Goal: Information Seeking & Learning: Learn about a topic

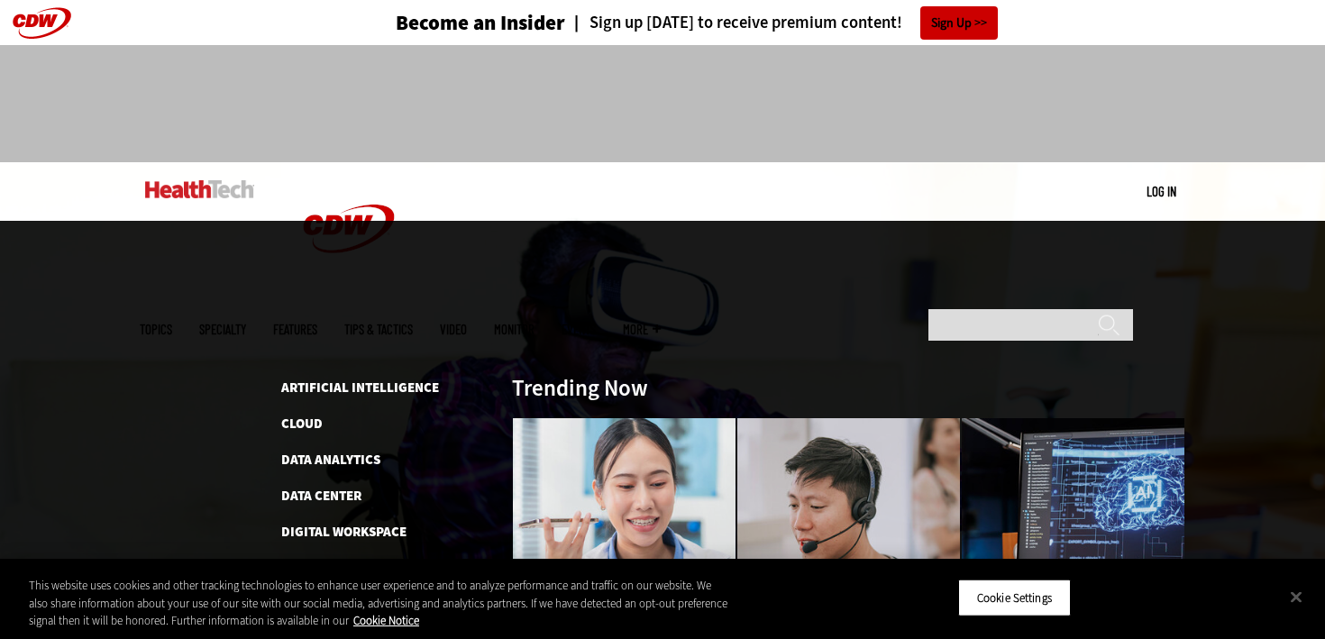
click at [172, 323] on span "Topics" at bounding box center [156, 330] width 32 height 14
click at [316, 379] on link "Artificial Intelligence" at bounding box center [360, 388] width 158 height 18
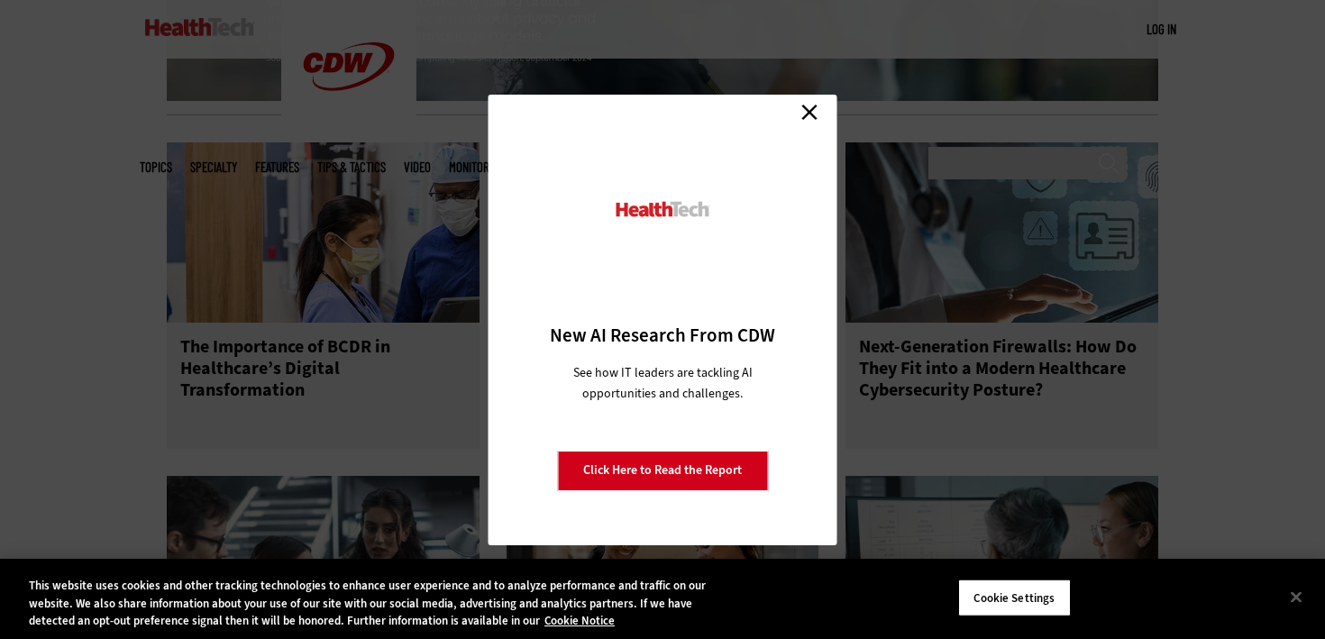
scroll to position [2129, 0]
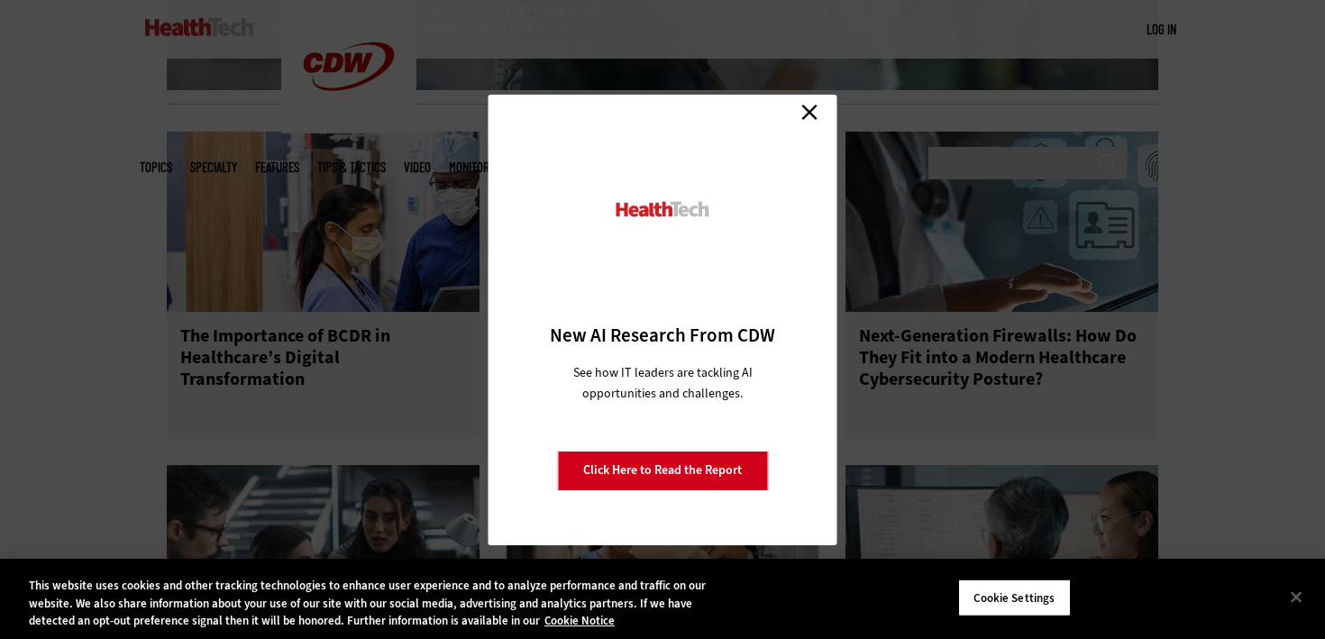
click at [820, 119] on link "Close" at bounding box center [809, 112] width 27 height 27
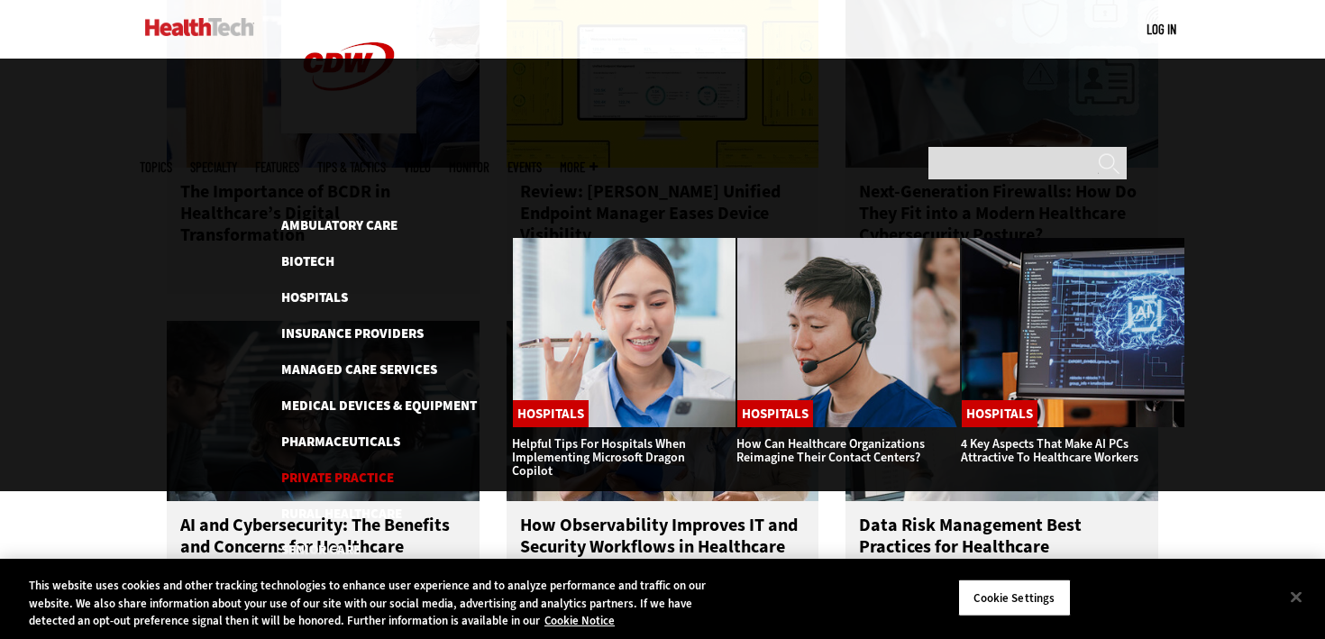
scroll to position [2275, 0]
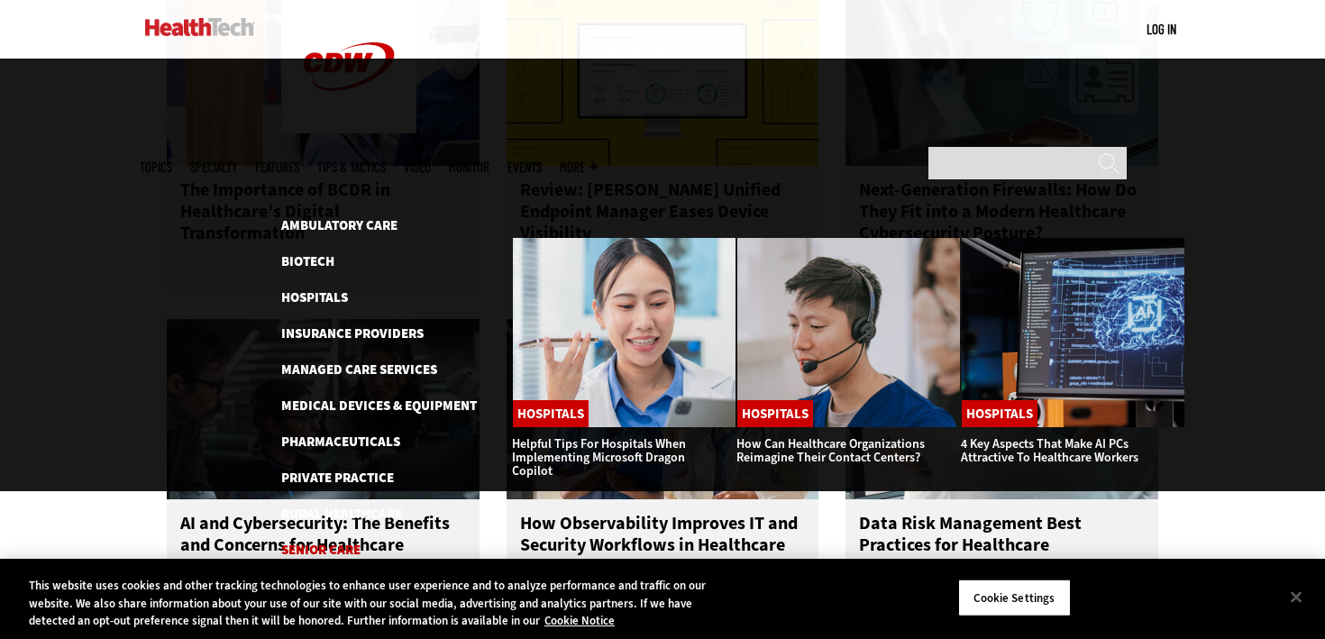
click at [334, 541] on link "Senior Care" at bounding box center [320, 550] width 79 height 18
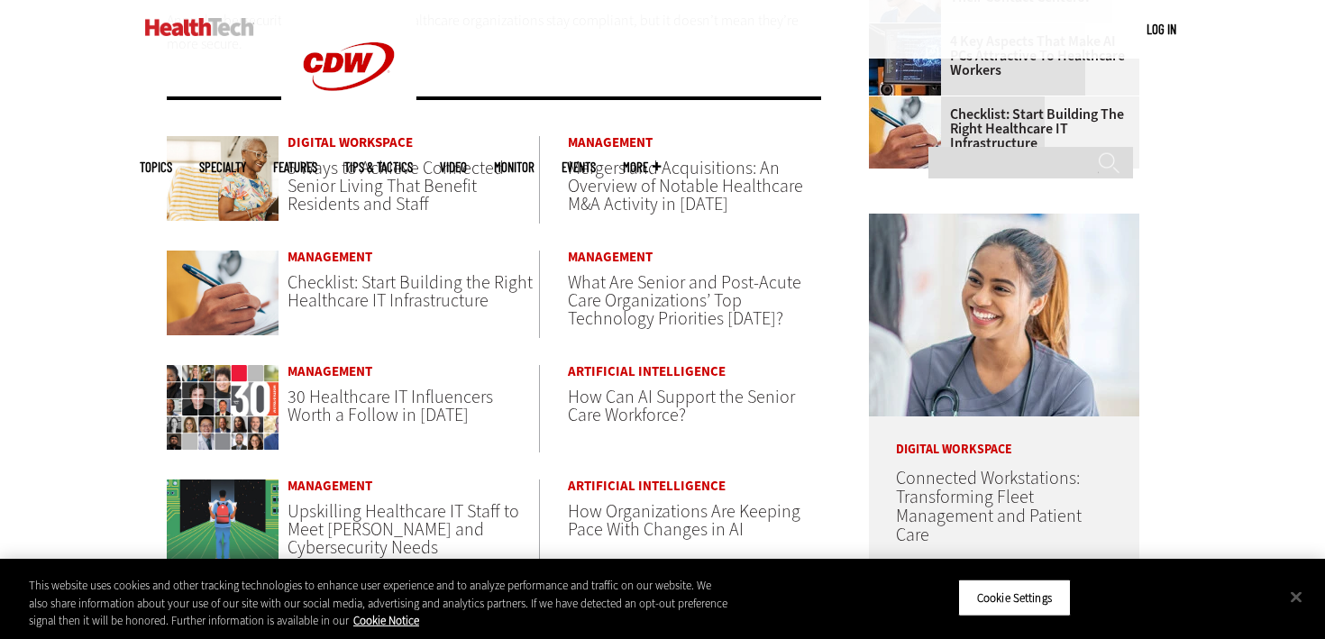
scroll to position [727, 0]
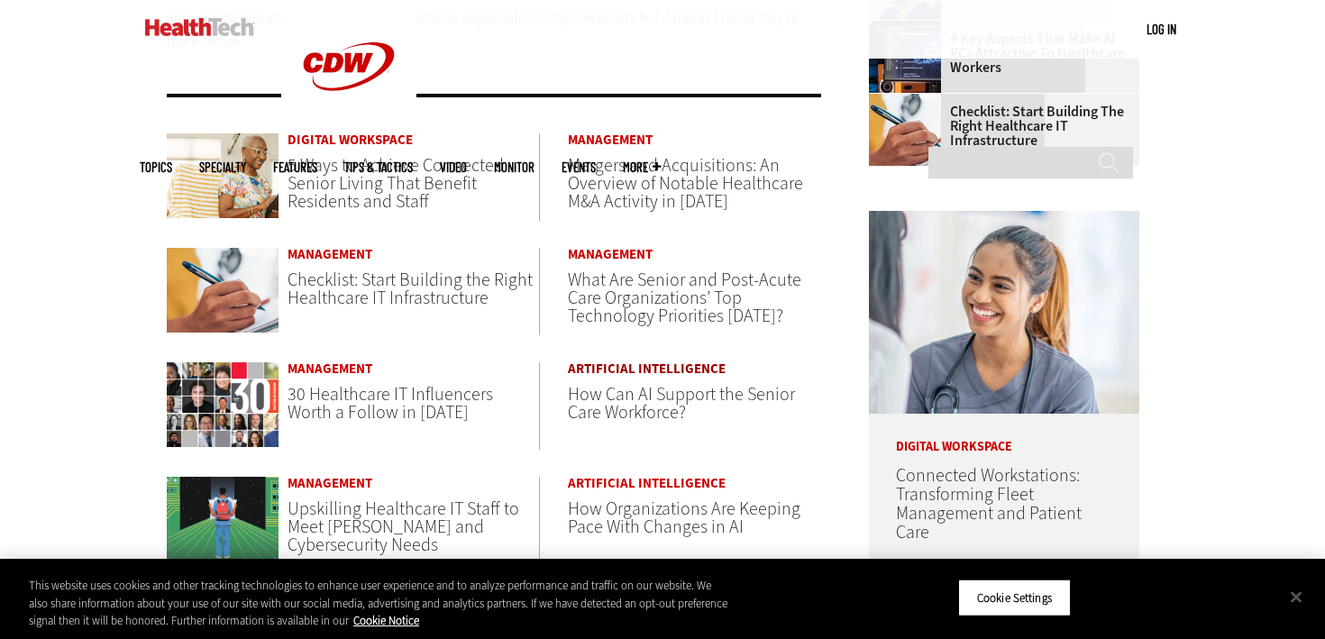
click at [623, 362] on link "Artificial Intelligence" at bounding box center [694, 369] width 252 height 14
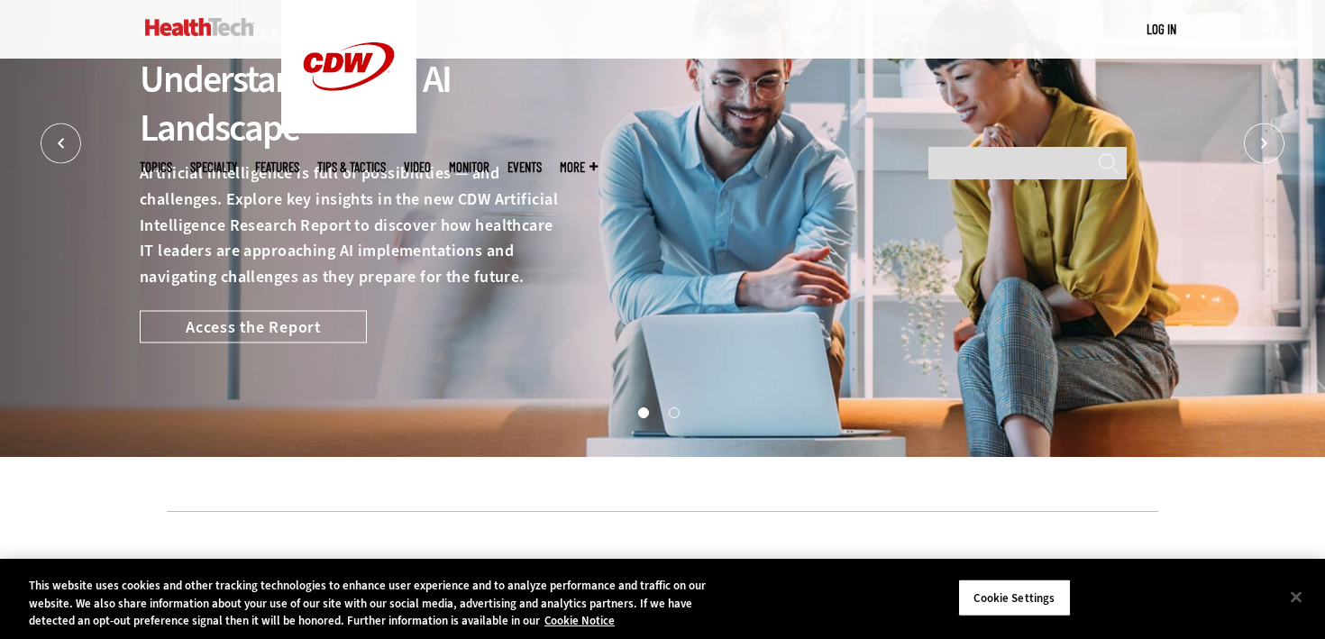
scroll to position [459, 0]
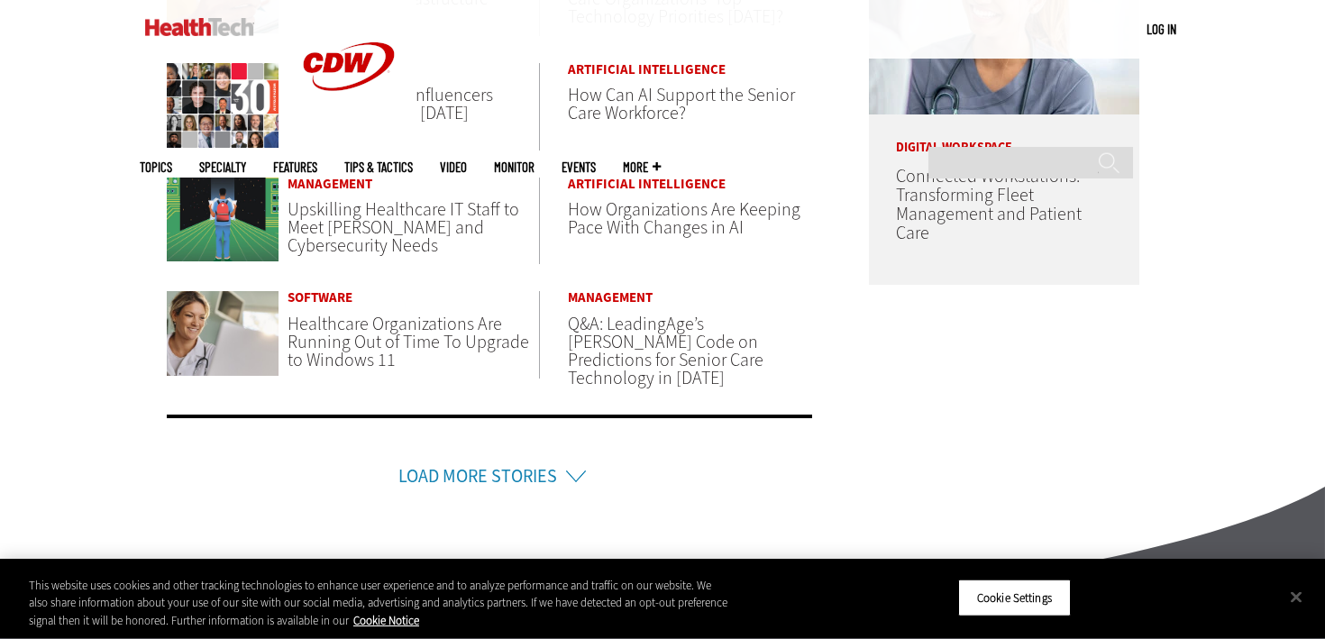
scroll to position [1291, 0]
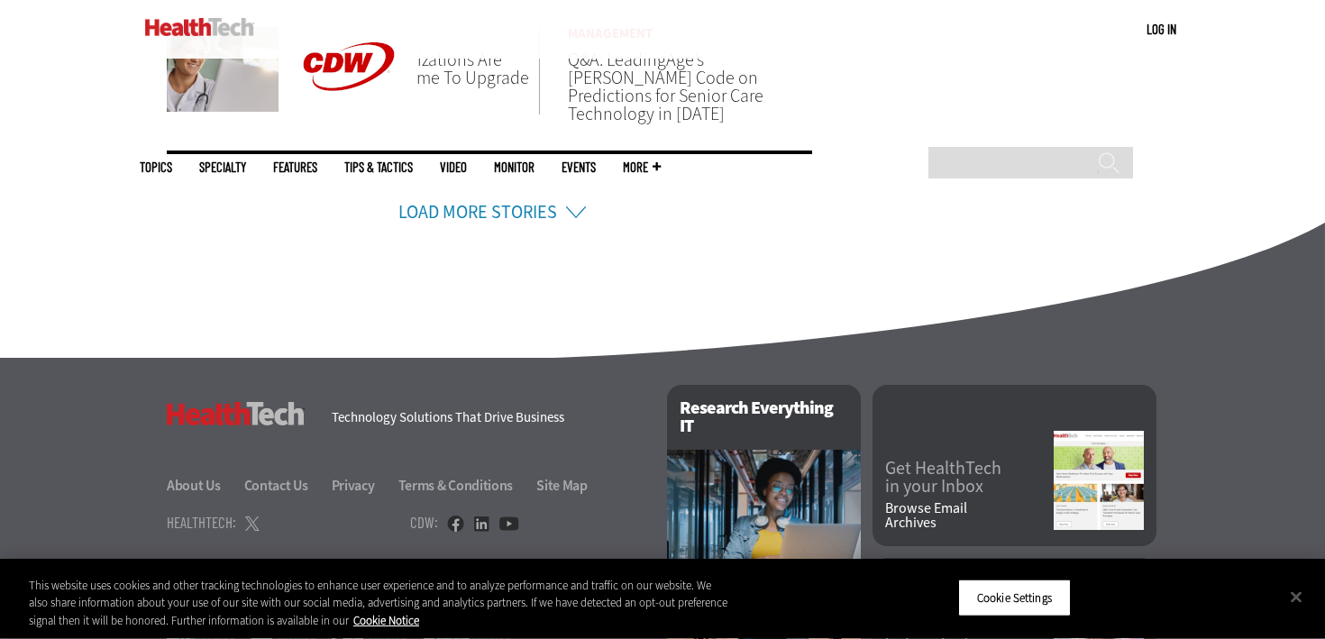
click at [523, 183] on li "Load More Stories" at bounding box center [489, 189] width 645 height 76
click at [546, 200] on link "Load More Stories" at bounding box center [477, 212] width 159 height 24
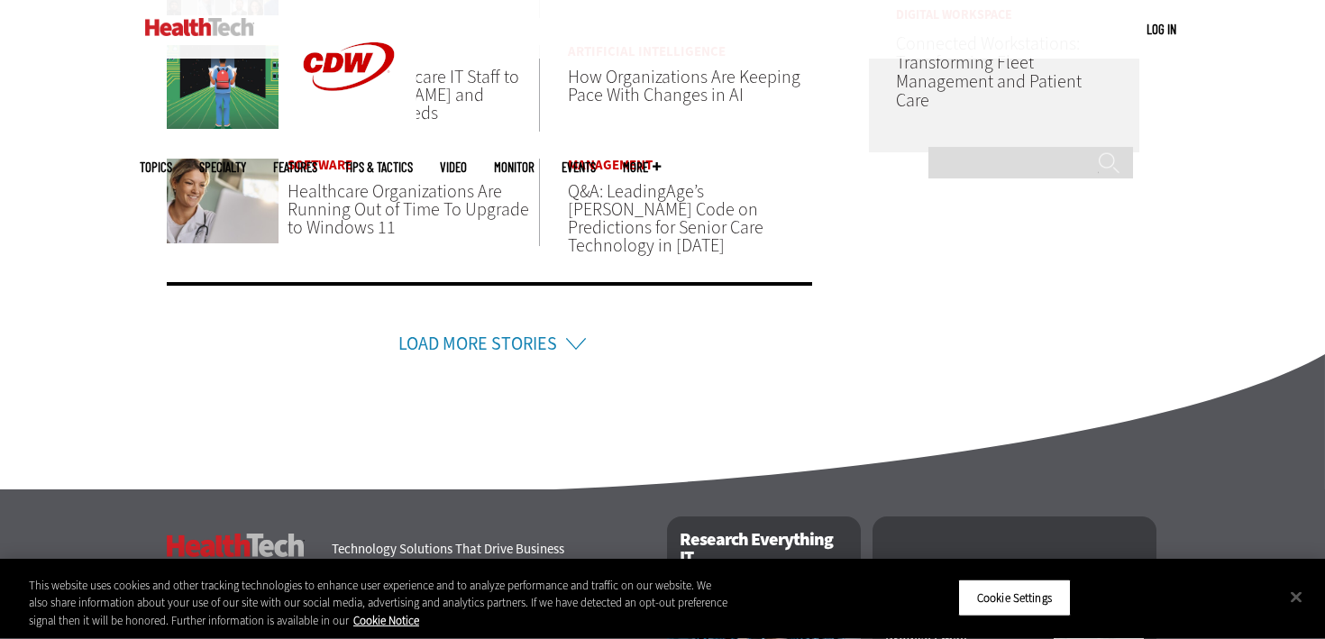
scroll to position [980, 0]
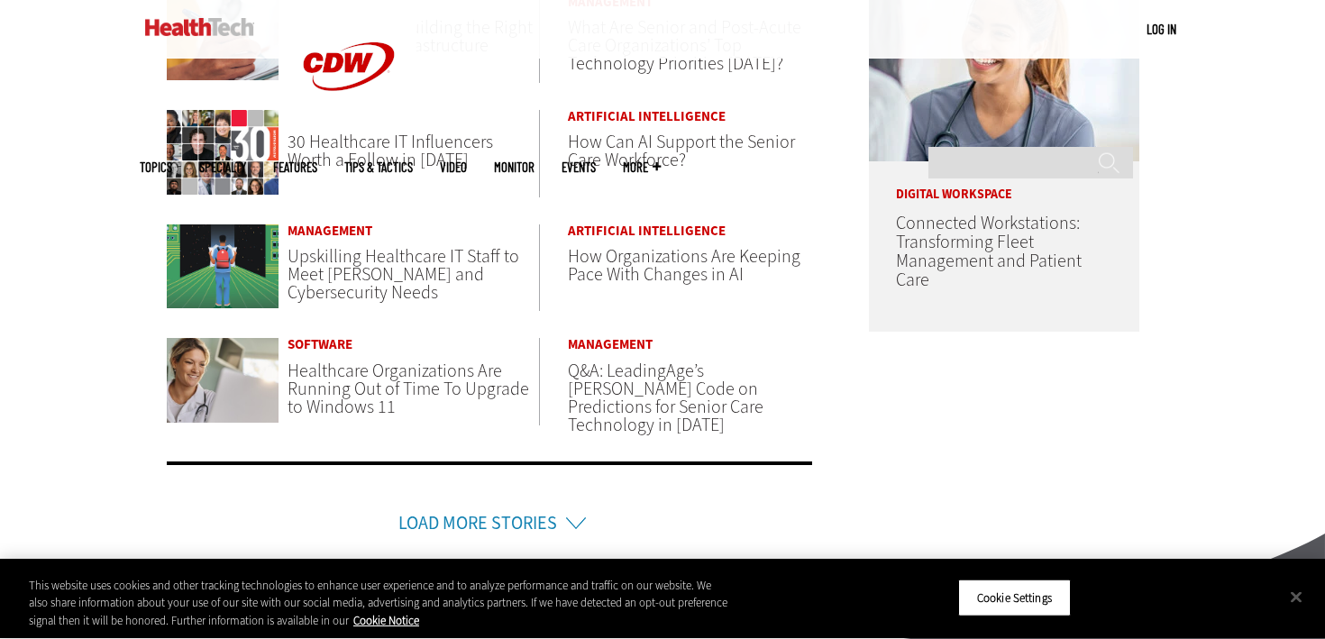
click at [628, 244] on span "How Organizations Are Keeping Pace With Changes in AI" at bounding box center [684, 265] width 233 height 42
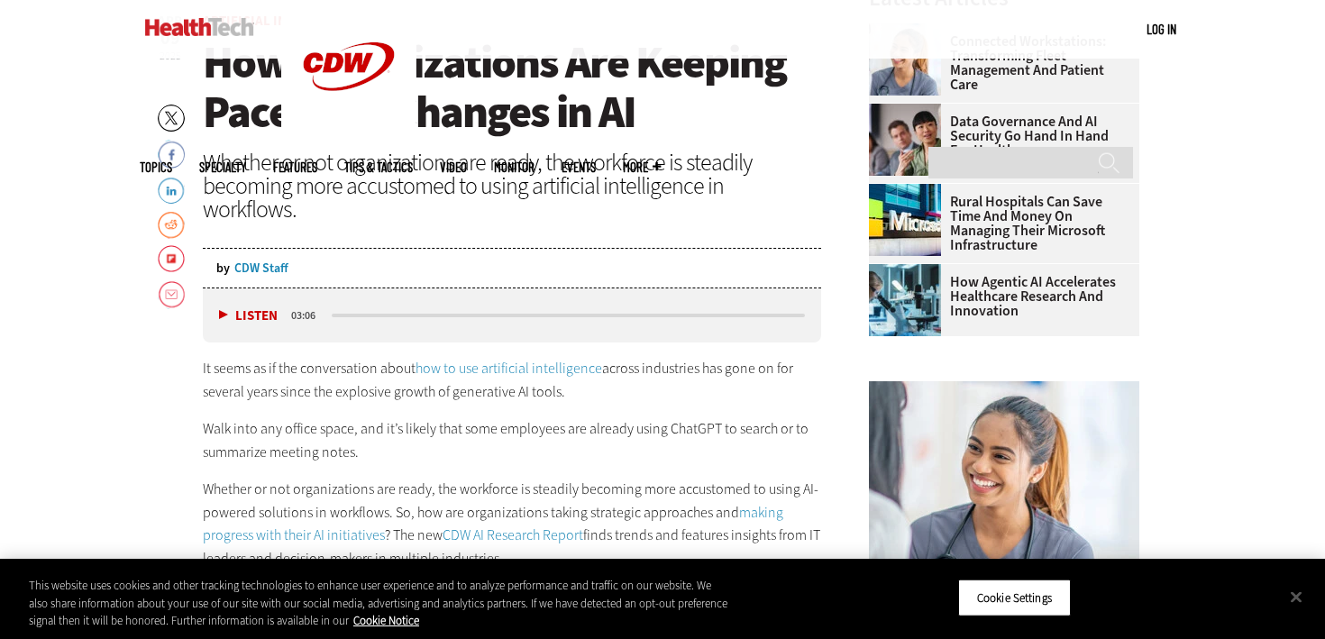
scroll to position [702, 0]
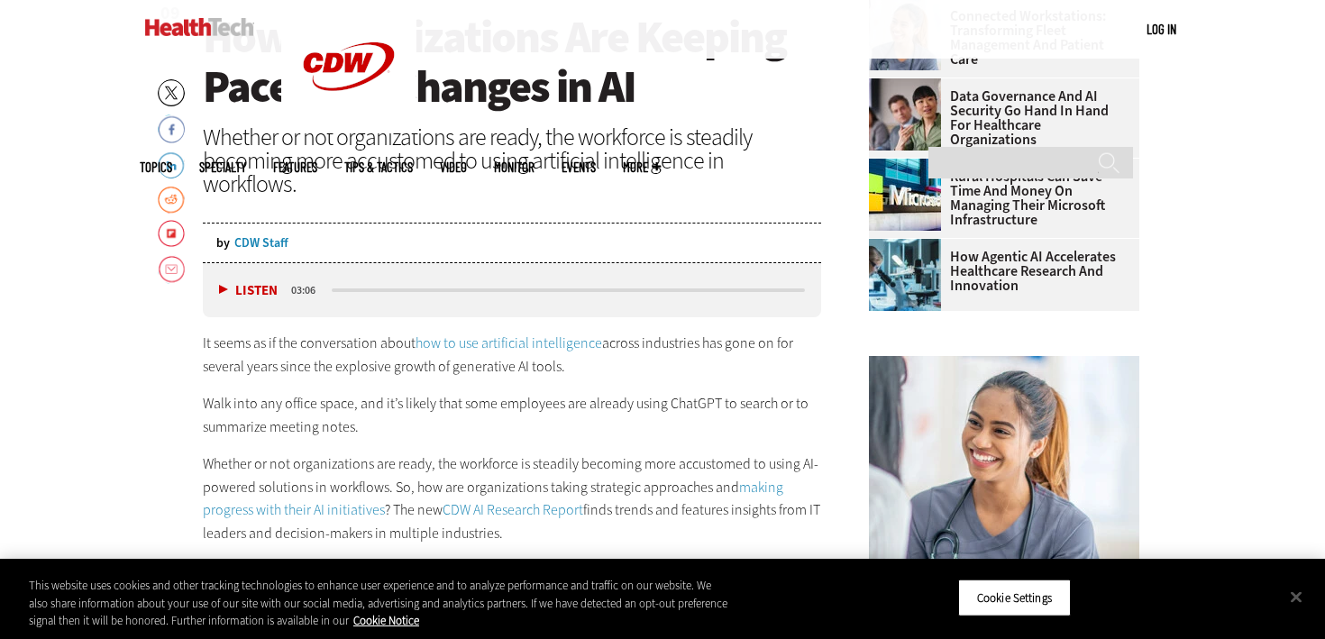
click at [273, 178] on header "[DATE] Twitter Facebook LinkedIn Reddit Flipboard Email Artificial Intelligence…" at bounding box center [512, 126] width 618 height 274
click at [688, 138] on ul "Topics Specialty Features Tips & Tactics Video MonITor Events More Search" at bounding box center [414, 167] width 548 height 59
click at [661, 160] on span "More" at bounding box center [642, 167] width 38 height 14
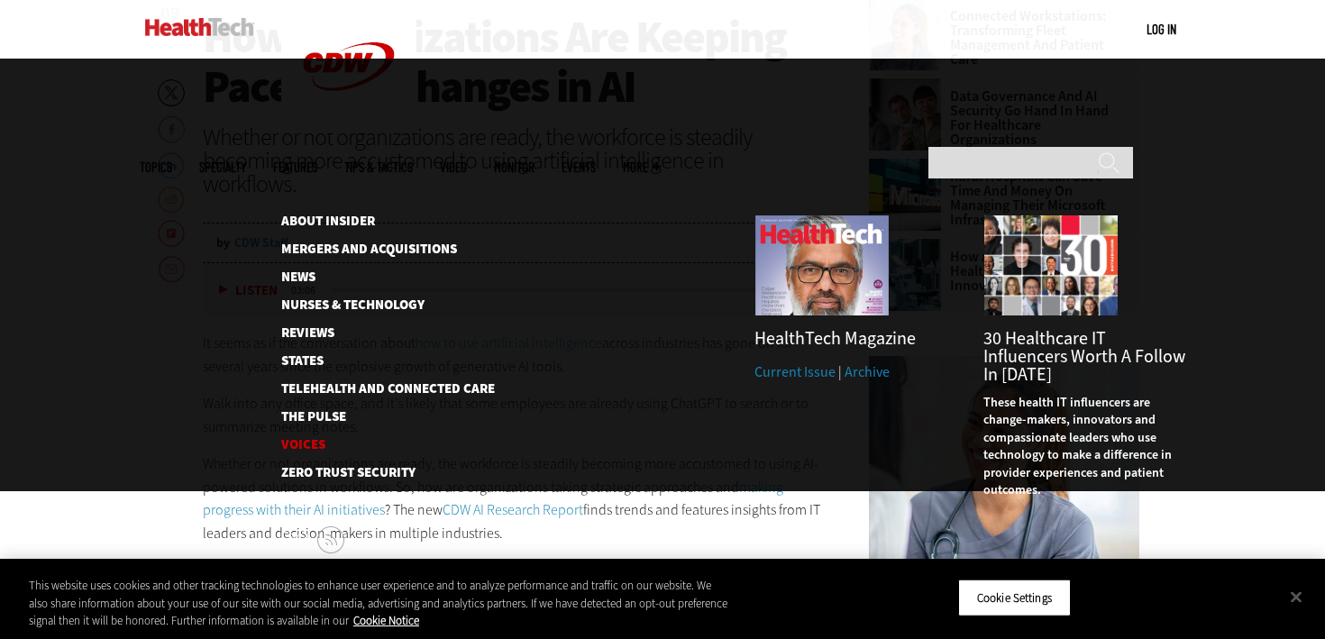
click at [293, 438] on link "Voices" at bounding box center [373, 445] width 185 height 14
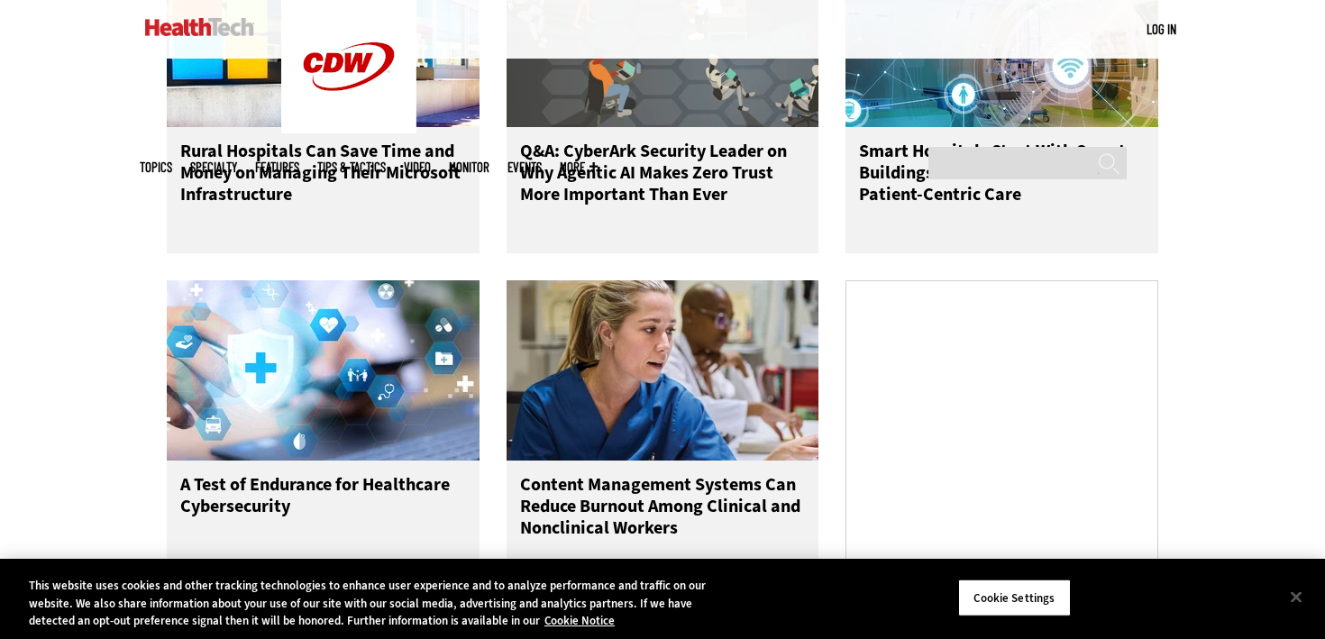
scroll to position [1092, 0]
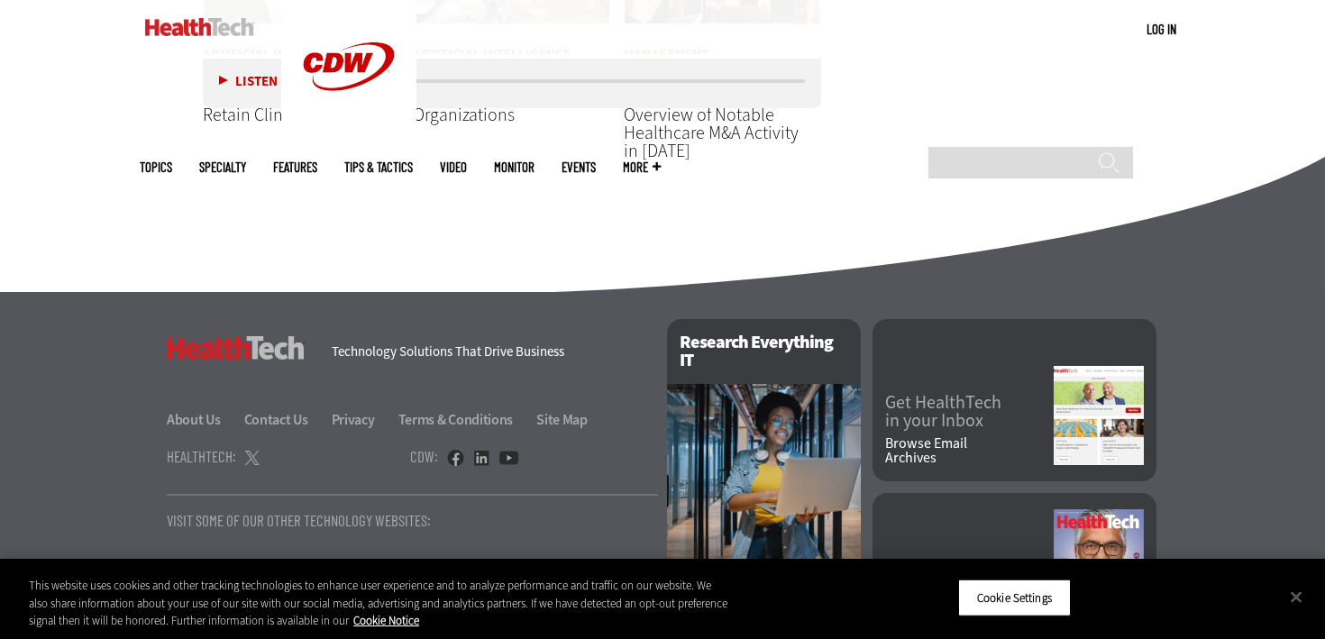
scroll to position [2699, 0]
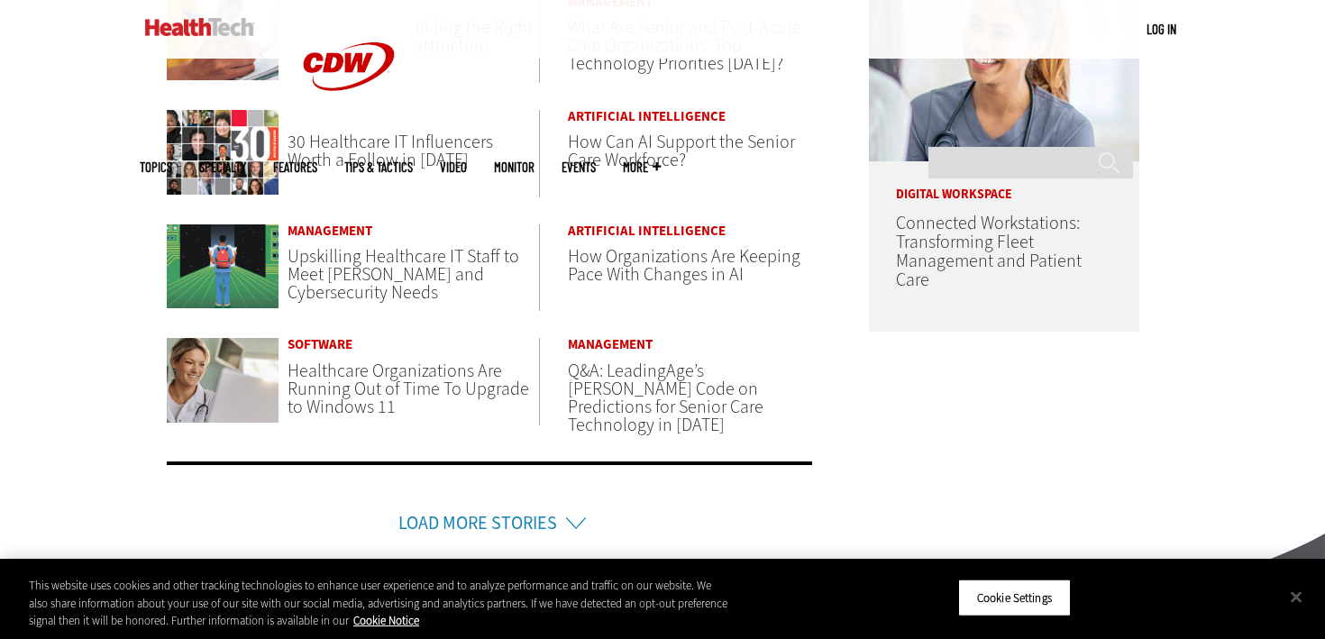
scroll to position [619, 0]
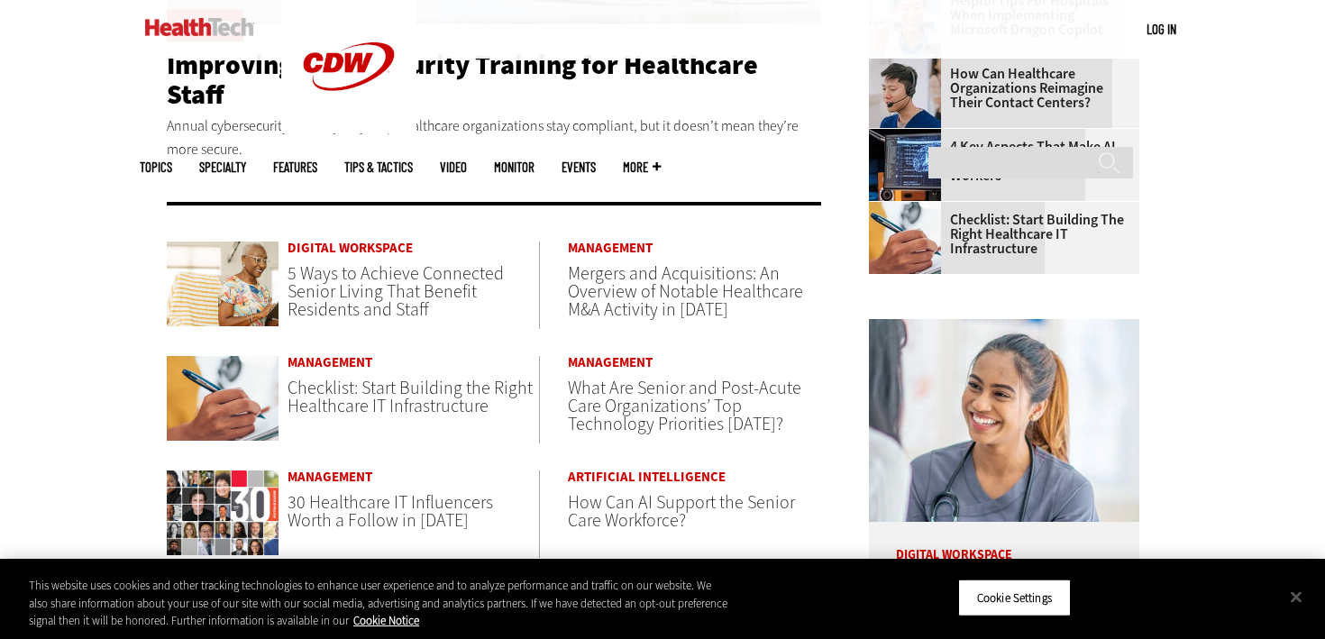
click at [349, 242] on link "Digital Workspace" at bounding box center [414, 249] width 252 height 14
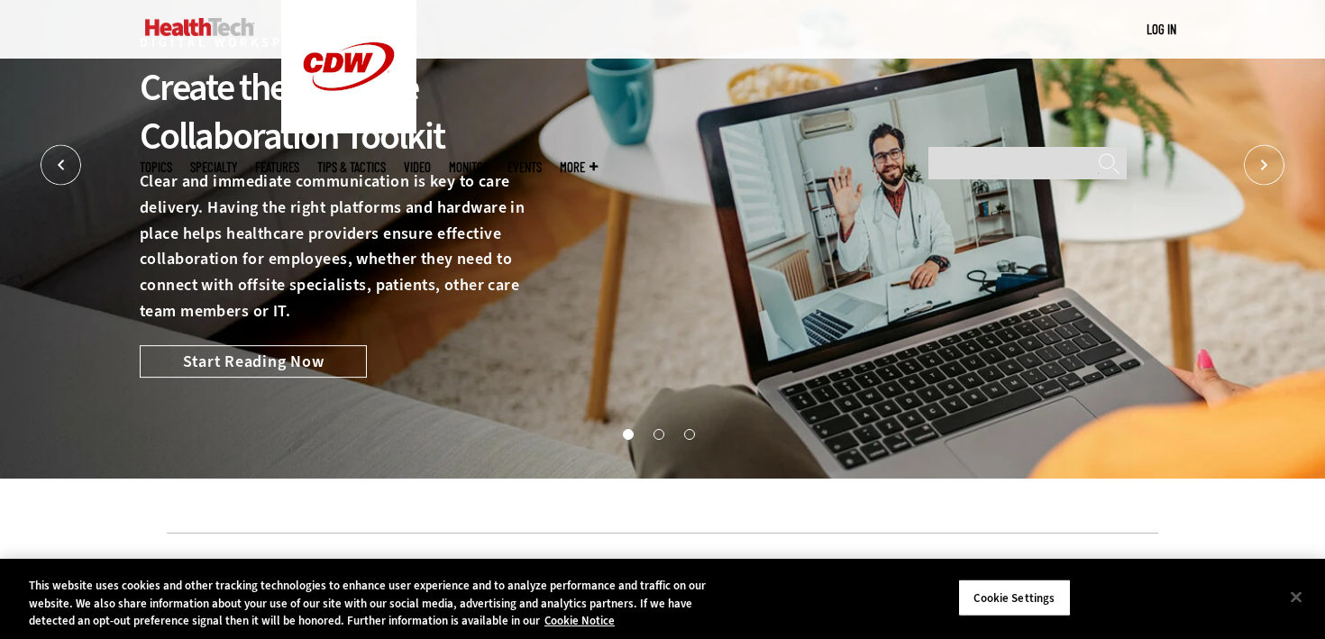
scroll to position [339, 0]
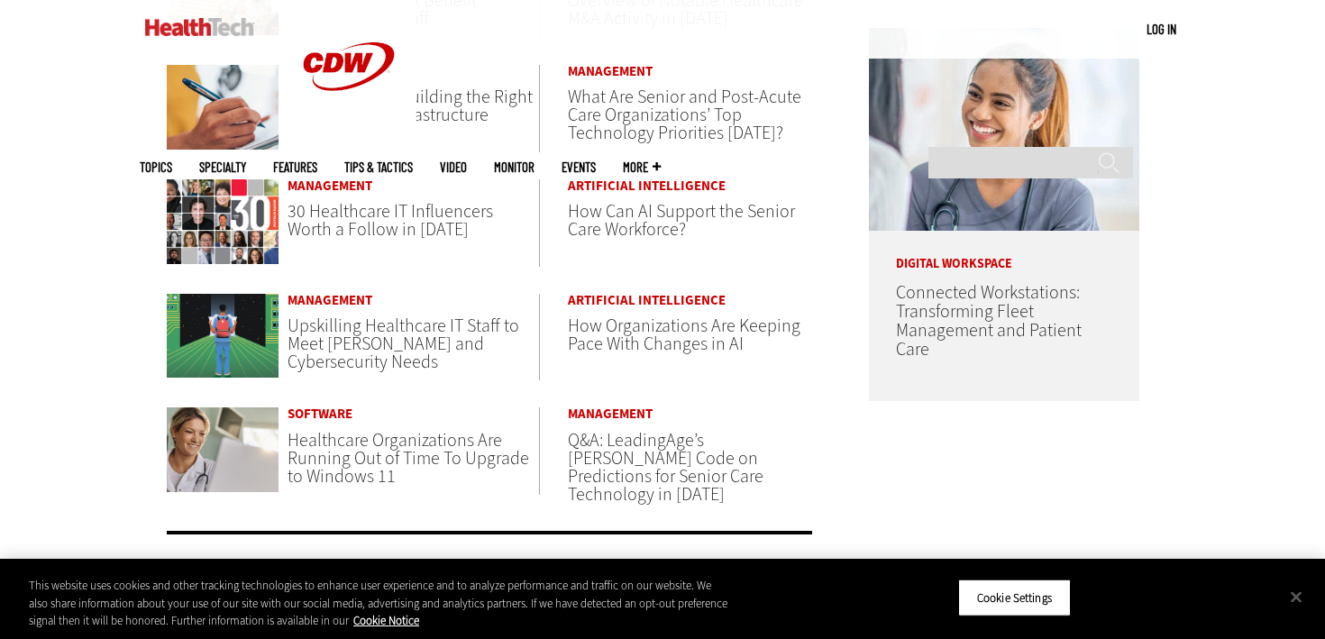
scroll to position [974, 0]
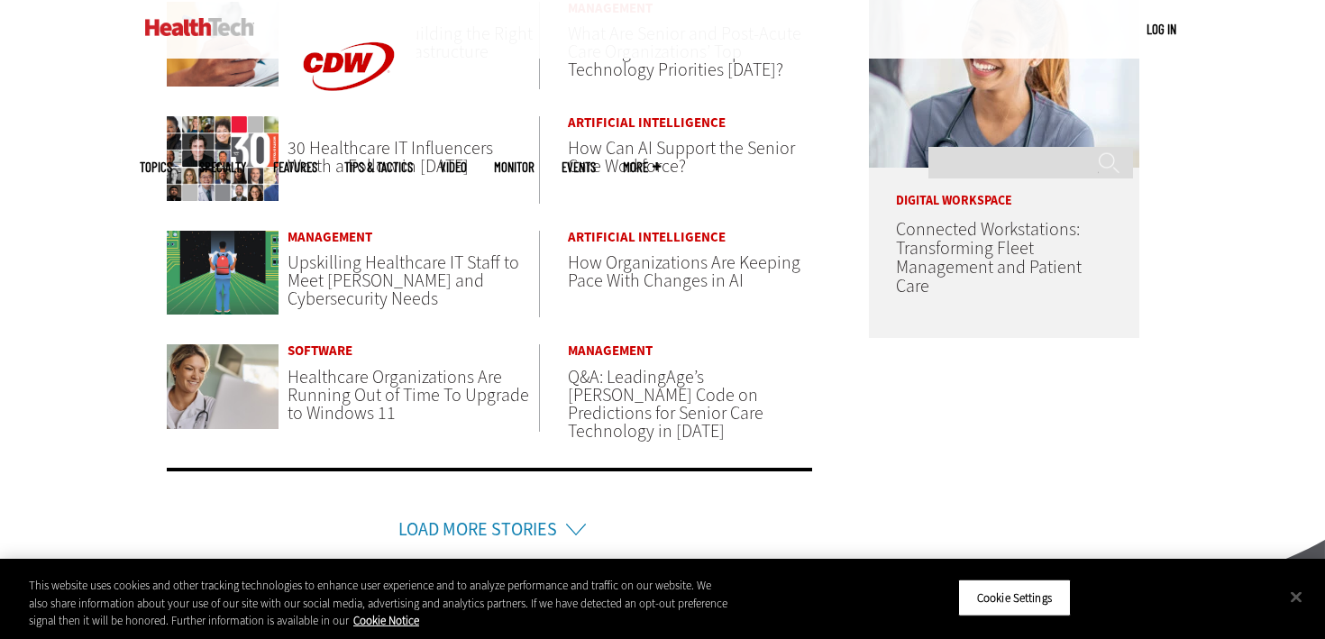
click at [508, 517] on link "Load More Stories" at bounding box center [477, 529] width 159 height 24
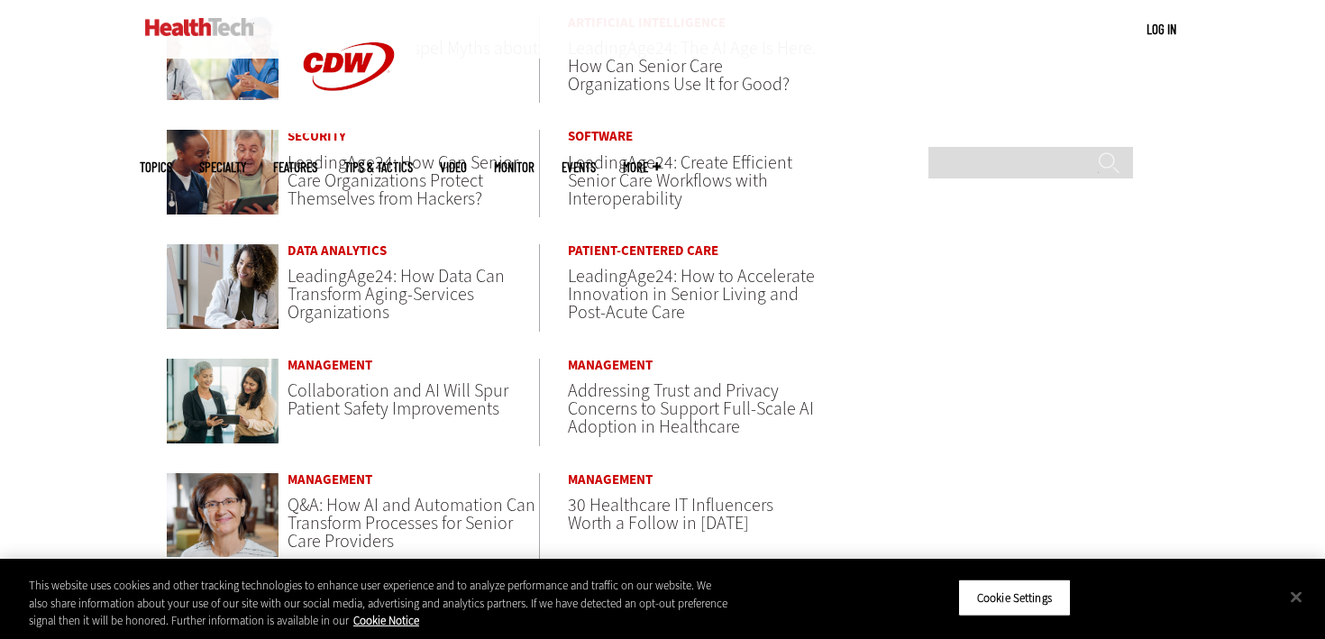
scroll to position [1439, 0]
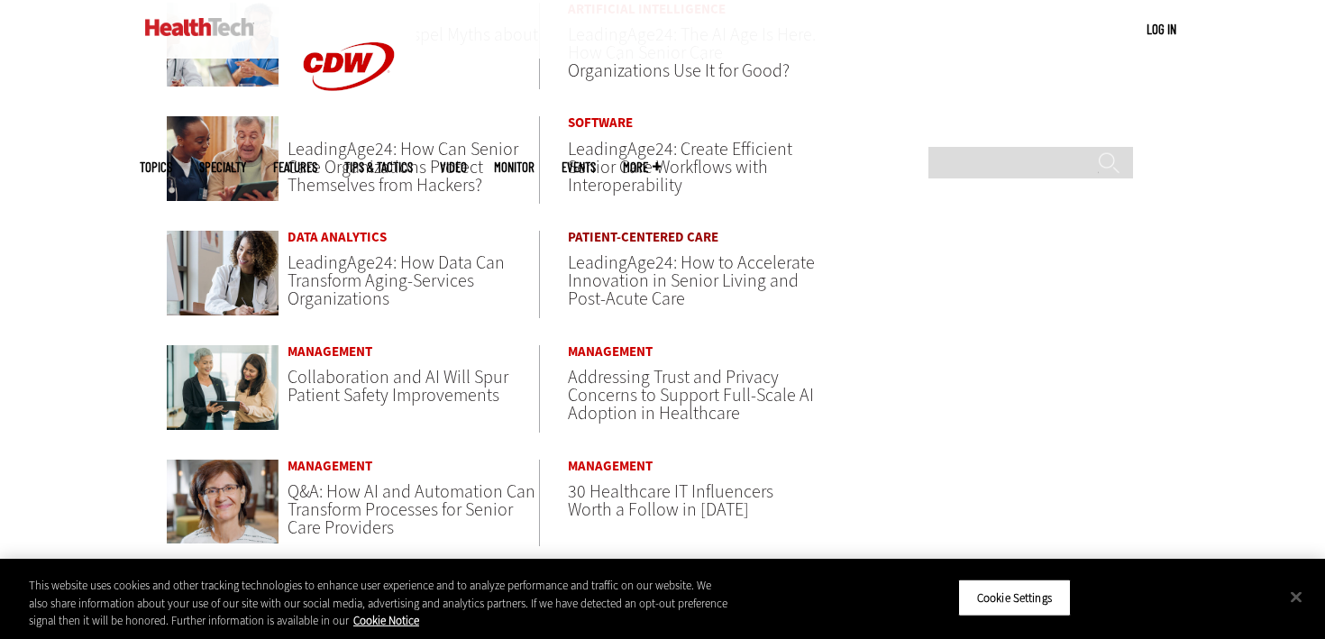
click at [670, 231] on link "Patient-Centered Care" at bounding box center [694, 238] width 252 height 14
